Goal: Share content

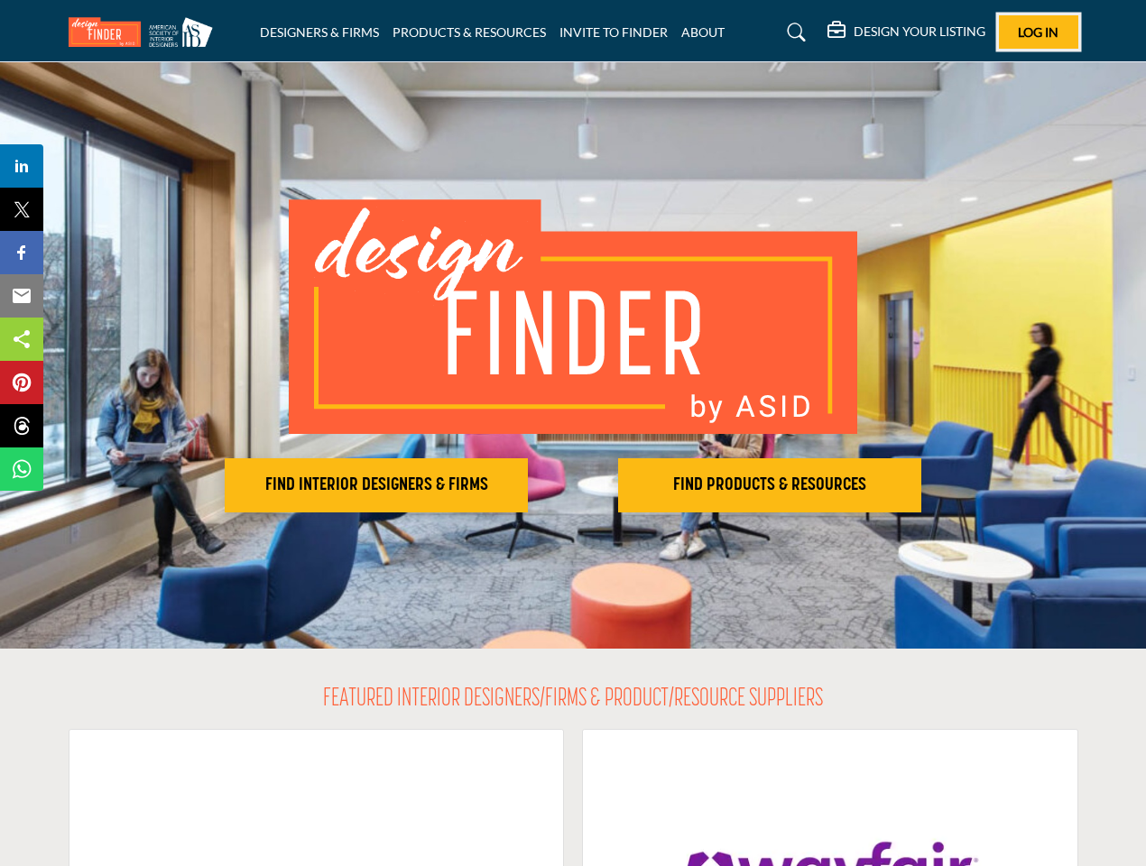
click at [1038, 32] on span "Log In" at bounding box center [1038, 31] width 41 height 15
click at [376, 485] on h2 "FIND INTERIOR DESIGNERS & FIRMS" at bounding box center [376, 486] width 292 height 22
click at [770, 485] on h2 "FIND PRODUCTS & RESOURCES" at bounding box center [769, 486] width 292 height 22
click at [22, 166] on span "Share" at bounding box center [30, 166] width 51 height 22
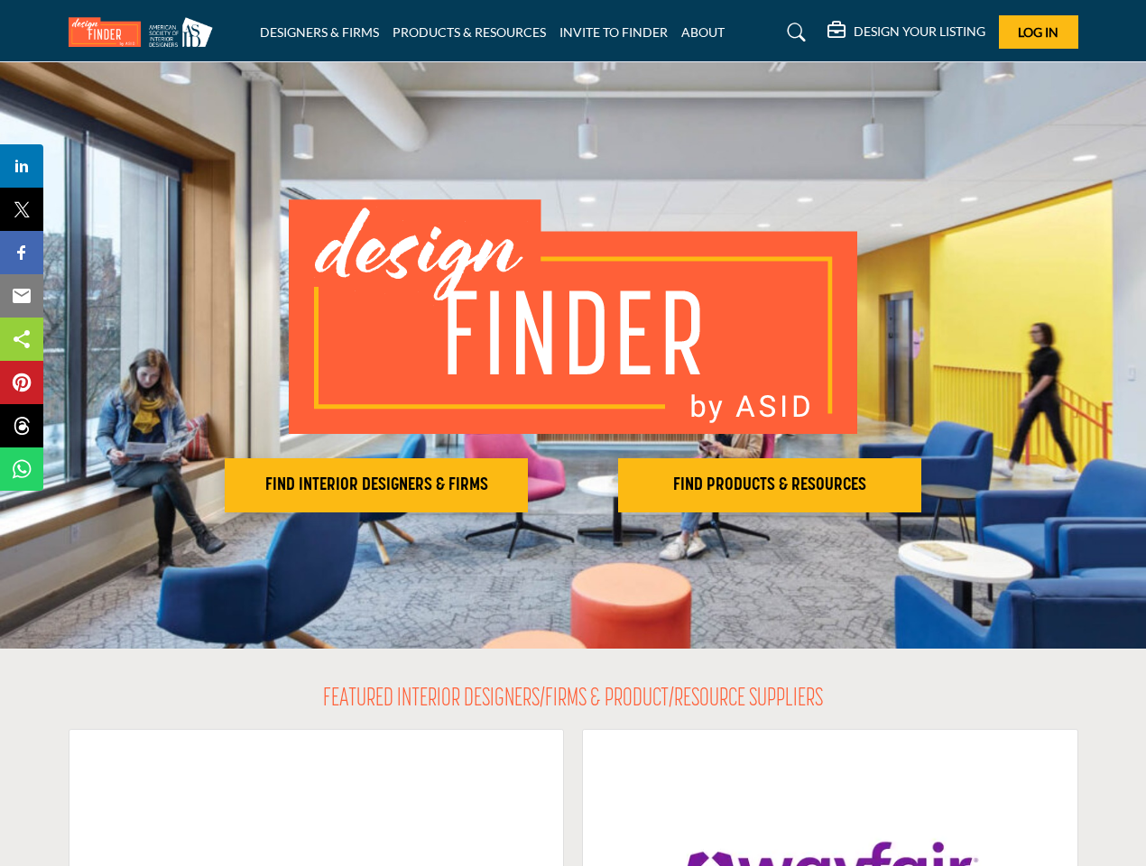
click at [22, 209] on span "Tweet" at bounding box center [30, 209] width 51 height 22
click at [22, 253] on span "Share" at bounding box center [30, 253] width 51 height 22
click at [22, 296] on span "Email" at bounding box center [30, 296] width 50 height 22
click at [22, 339] on span "Share" at bounding box center [30, 339] width 51 height 22
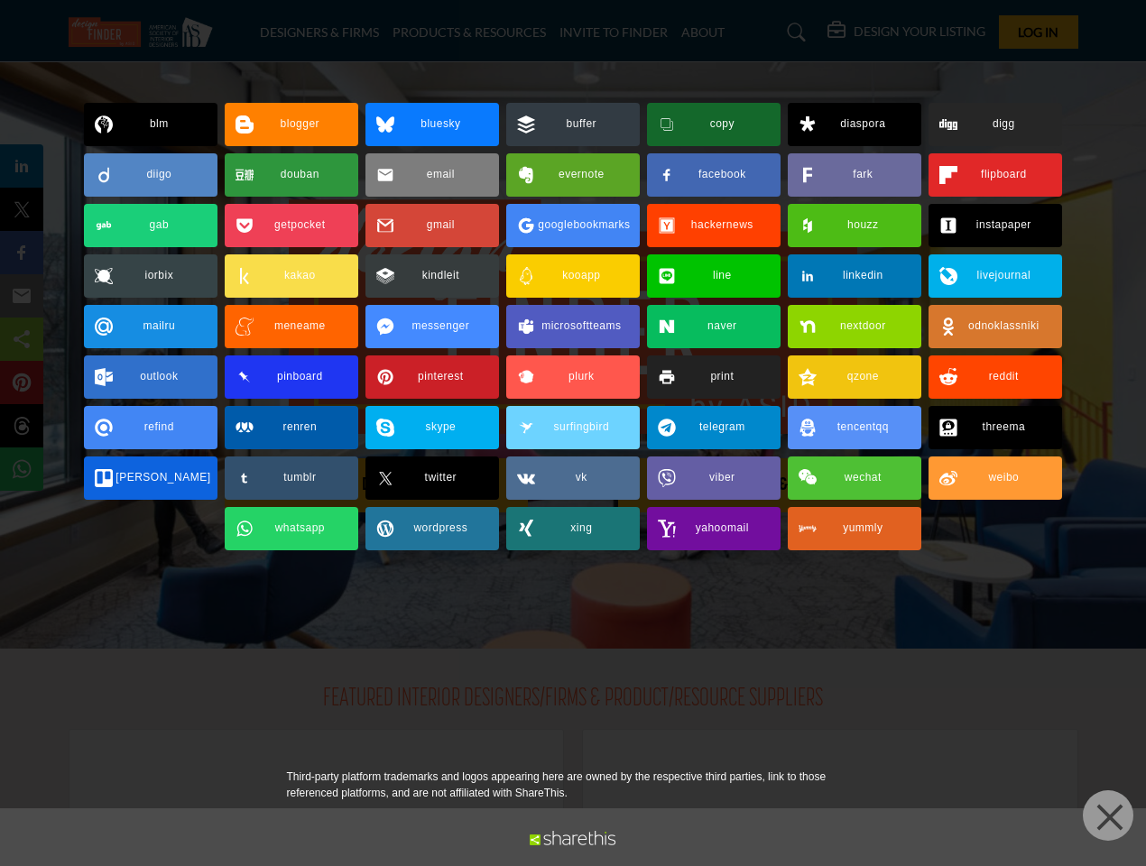
click at [22, 383] on span "Pin" at bounding box center [21, 383] width 33 height 22
